Goal: Navigation & Orientation: Find specific page/section

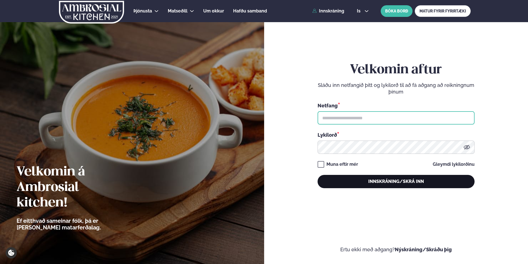
type input "**********"
click at [354, 186] on button "Innskráning/Skrá inn" at bounding box center [395, 181] width 157 height 13
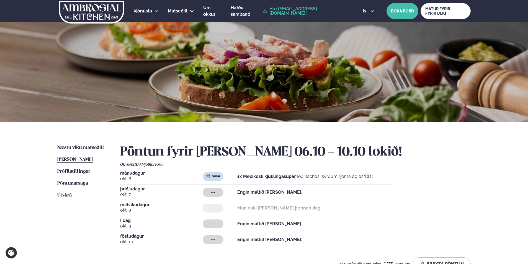
click at [86, 158] on span "[PERSON_NAME]" at bounding box center [74, 159] width 35 height 5
click at [110, 10] on img at bounding box center [91, 12] width 66 height 23
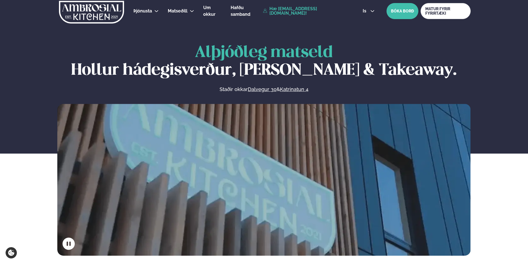
click at [321, 11] on link "Hæ [EMAIL_ADDRESS][DOMAIN_NAME]!" at bounding box center [306, 11] width 87 height 9
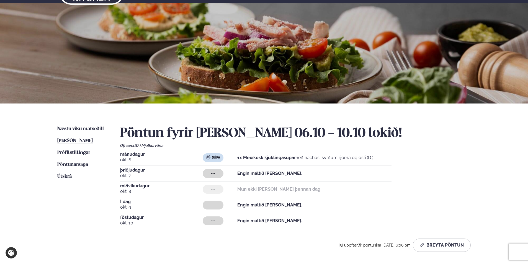
scroll to position [28, 0]
